Goal: Task Accomplishment & Management: Use online tool/utility

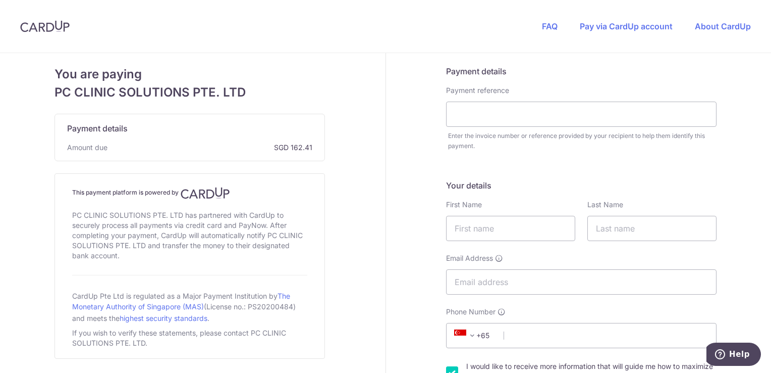
click at [137, 48] on header "FAQ Pay via CardUp account About CardUp" at bounding box center [385, 26] width 771 height 53
